Goal: Transaction & Acquisition: Subscribe to service/newsletter

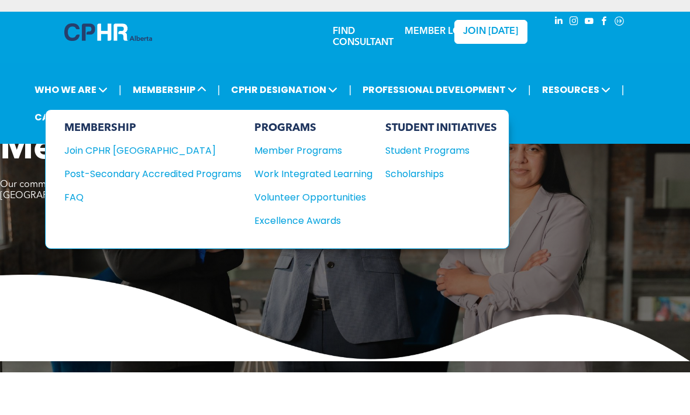
click at [322, 157] on div "Member Programs" at bounding box center [307, 150] width 106 height 15
click at [195, 96] on span "MEMBERSHIP" at bounding box center [169, 90] width 81 height 22
click at [138, 157] on div "Join CPHR [GEOGRAPHIC_DATA]" at bounding box center [144, 150] width 160 height 15
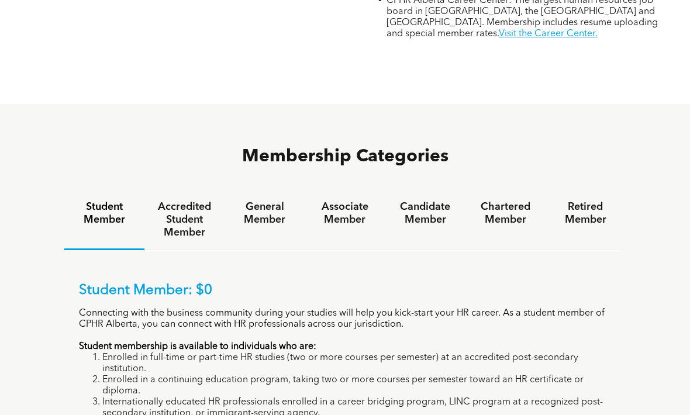
scroll to position [565, 0]
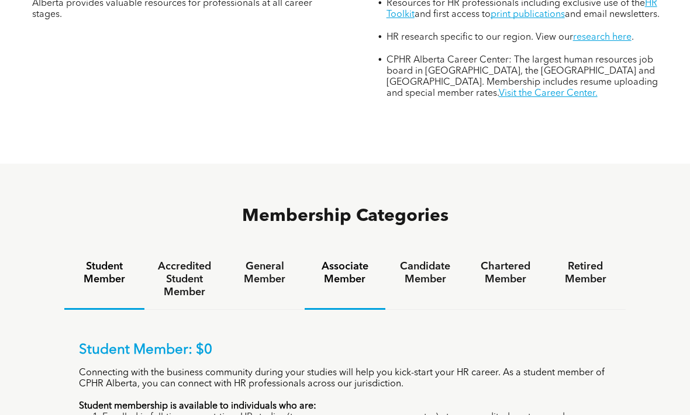
click at [352, 271] on h4 "Associate Member" at bounding box center [344, 273] width 59 height 26
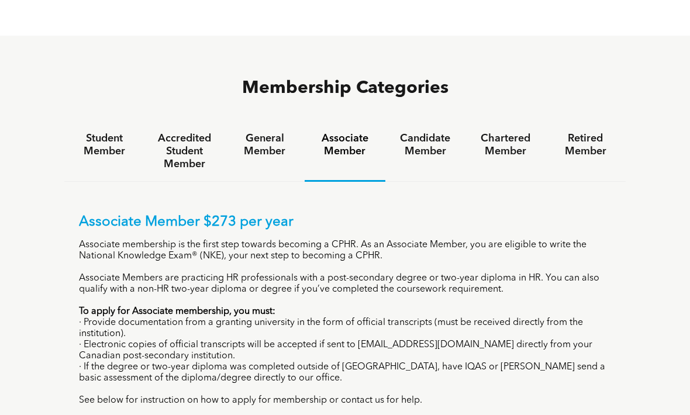
scroll to position [697, 0]
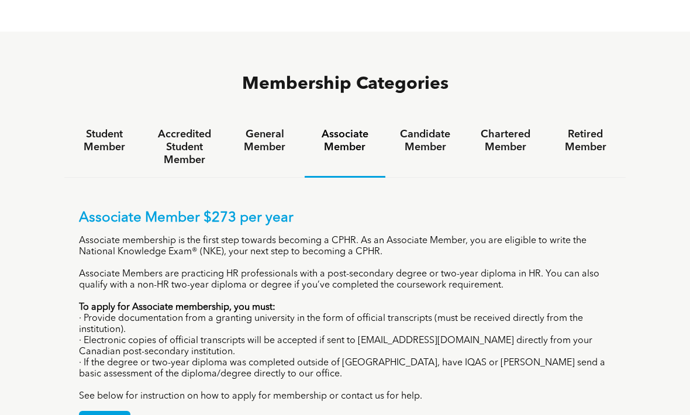
click at [430, 131] on h4 "Candidate Member" at bounding box center [425, 141] width 59 height 26
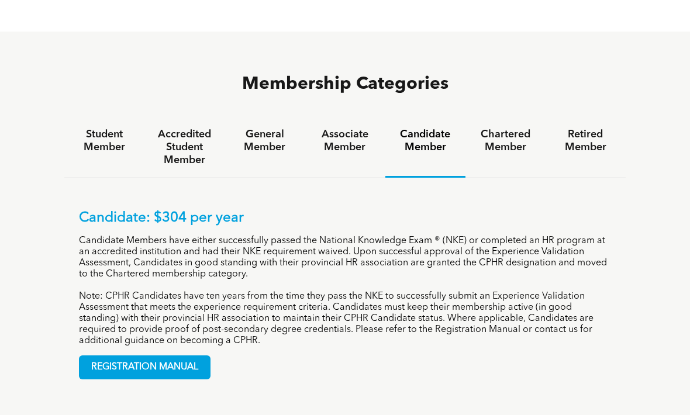
click at [348, 134] on h4 "Associate Member" at bounding box center [344, 141] width 59 height 26
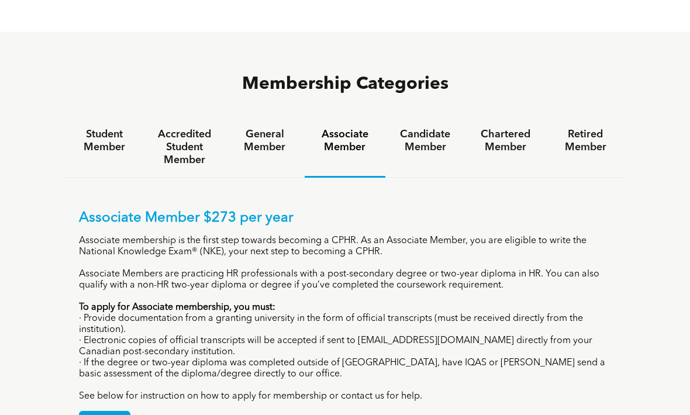
click at [277, 128] on h4 "General Member" at bounding box center [264, 141] width 59 height 26
